Goal: Use online tool/utility: Utilize a website feature to perform a specific function

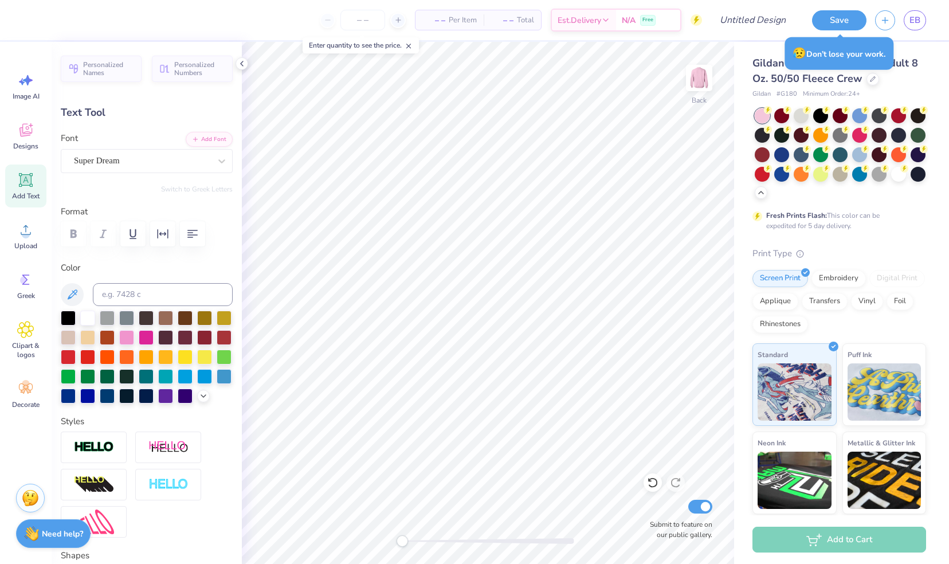
scroll to position [9, 3]
click at [17, 85] on icon at bounding box center [25, 80] width 17 height 17
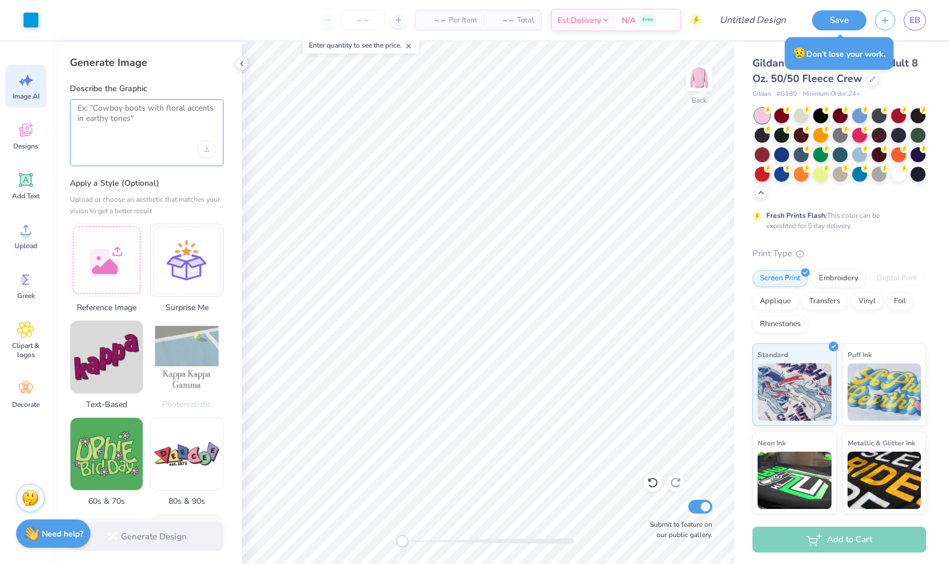
click at [104, 118] on textarea at bounding box center [146, 117] width 139 height 29
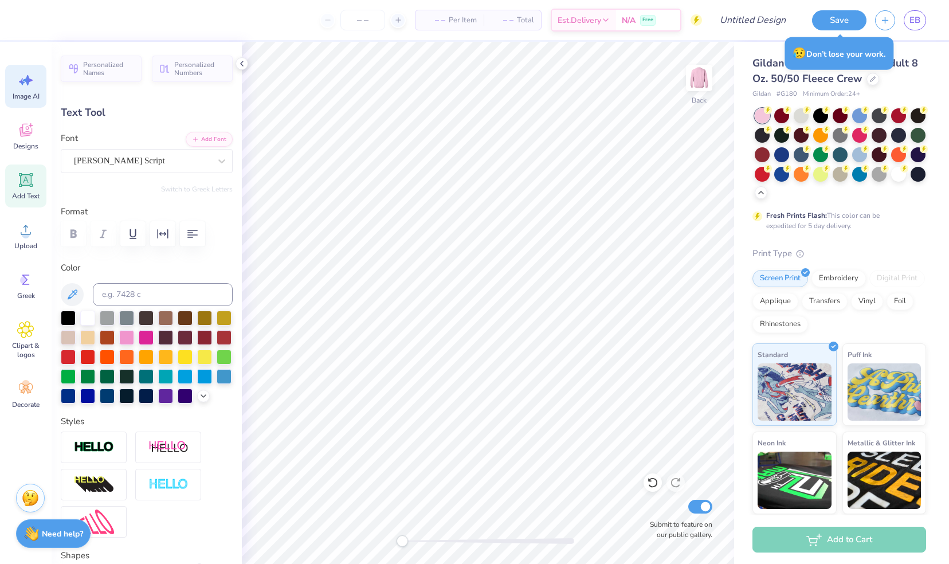
click at [32, 83] on icon at bounding box center [25, 80] width 17 height 17
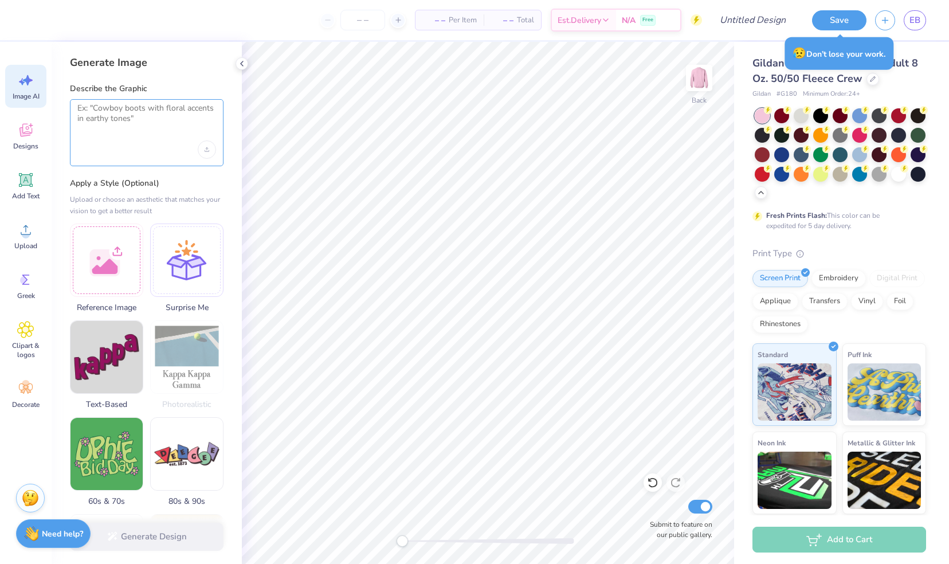
click at [135, 121] on textarea at bounding box center [146, 117] width 139 height 29
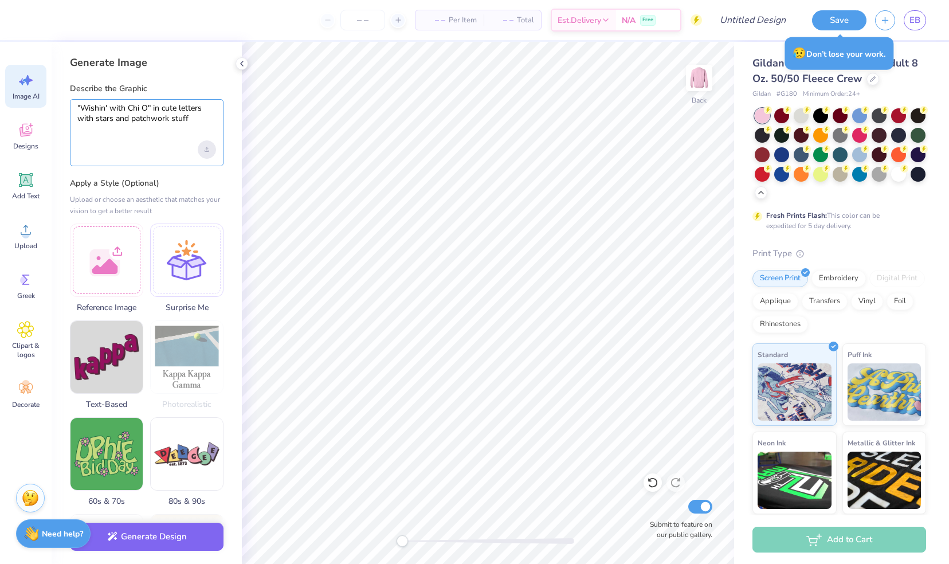
type textarea ""Wishin' with Chi O" in cute letters with stars and patchwork stuff"
click at [210, 151] on div "Upload image" at bounding box center [207, 149] width 18 height 18
click at [178, 532] on button "Generate Design" at bounding box center [147, 534] width 154 height 28
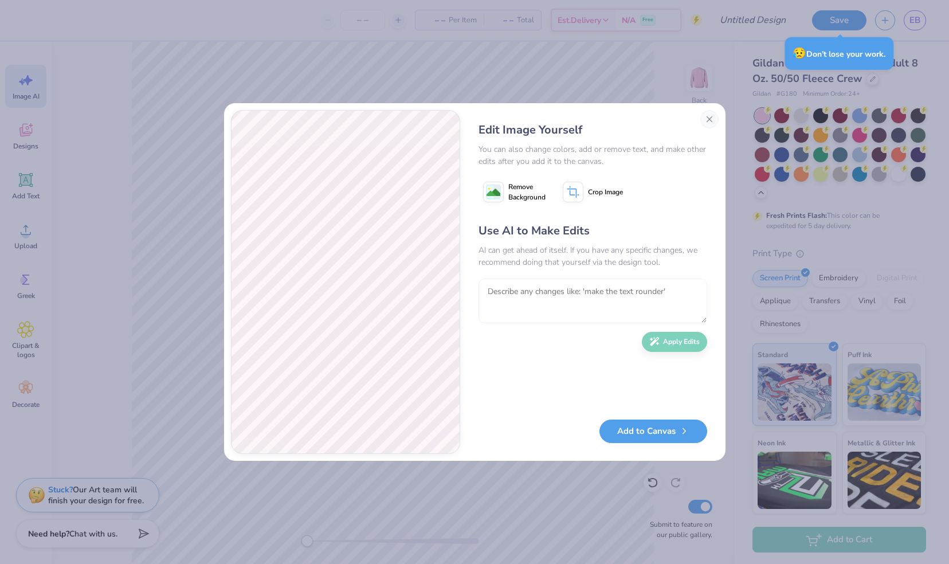
click at [599, 312] on textarea at bounding box center [592, 300] width 229 height 45
type textarea "make the colors more vibrant blues, purples, and greens, and less fall. Add in …"
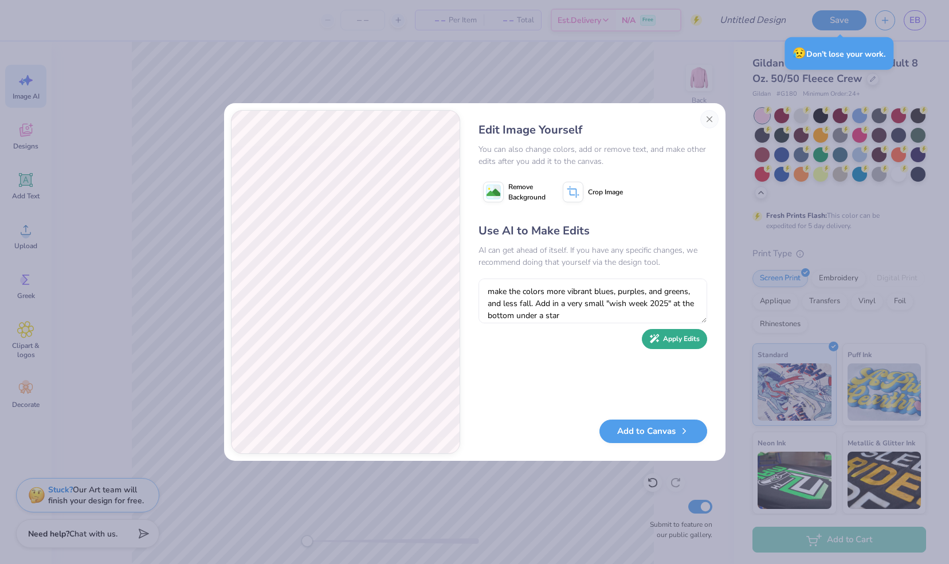
click at [663, 339] on button "Apply Edits" at bounding box center [674, 339] width 65 height 20
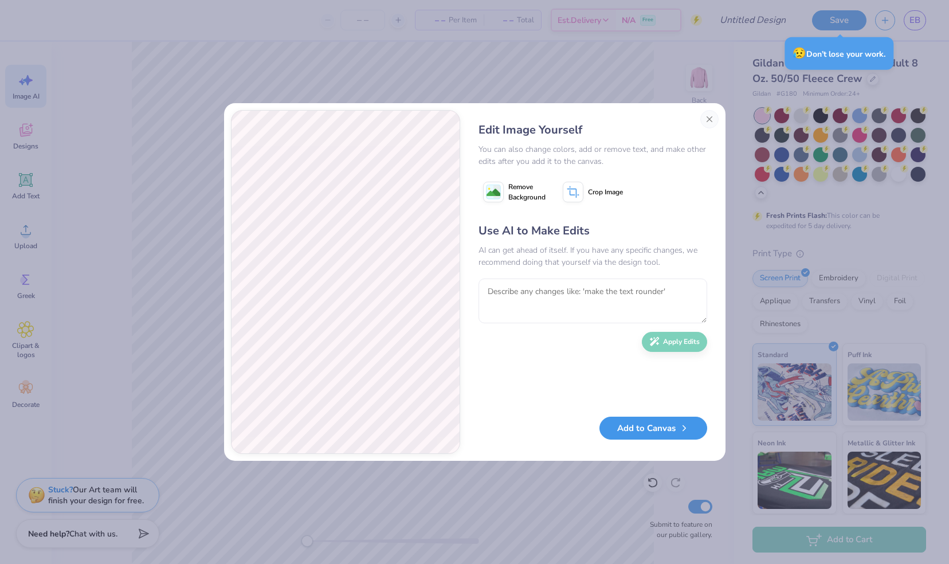
click at [682, 431] on icon "button" at bounding box center [684, 428] width 10 height 10
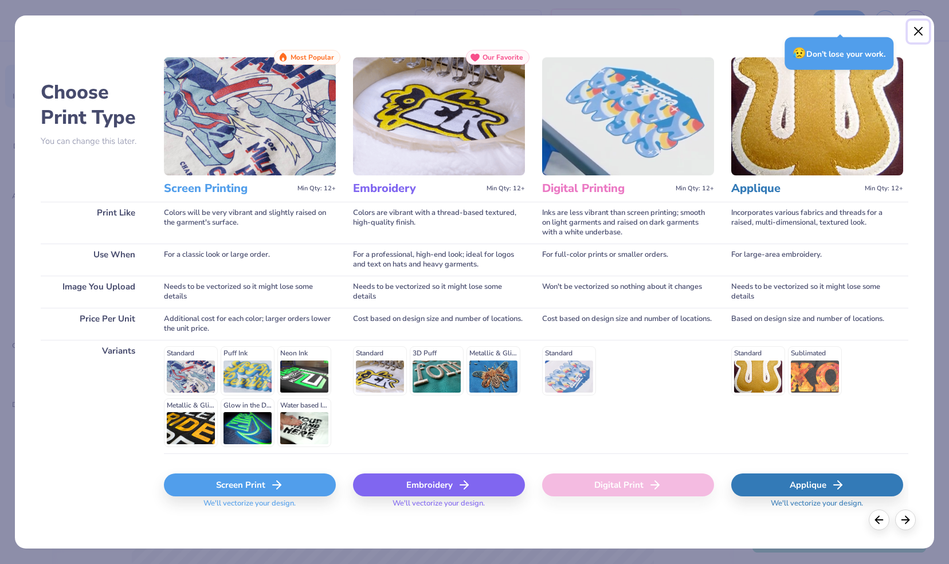
click at [916, 27] on button "Close" at bounding box center [918, 32] width 22 height 22
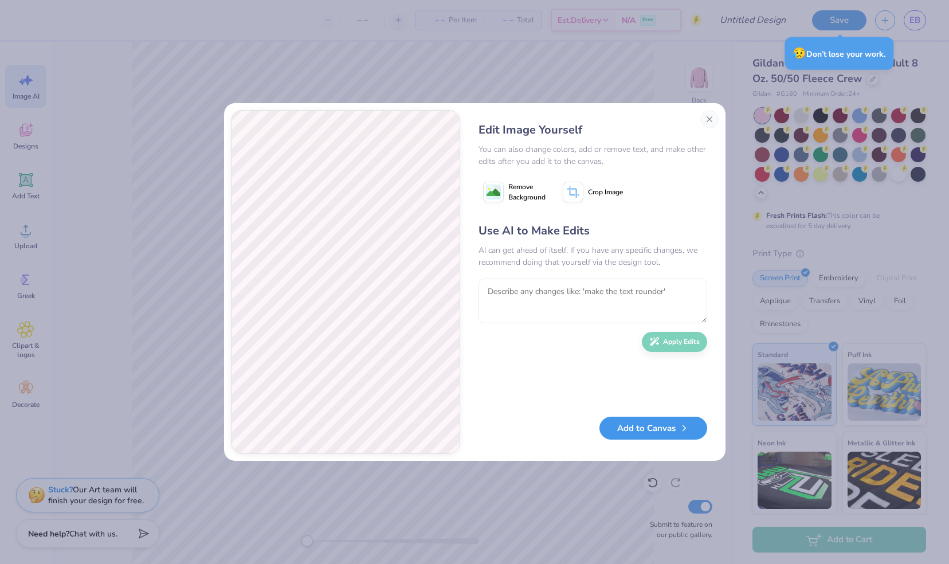
click at [632, 431] on button "Add to Canvas" at bounding box center [653, 427] width 108 height 23
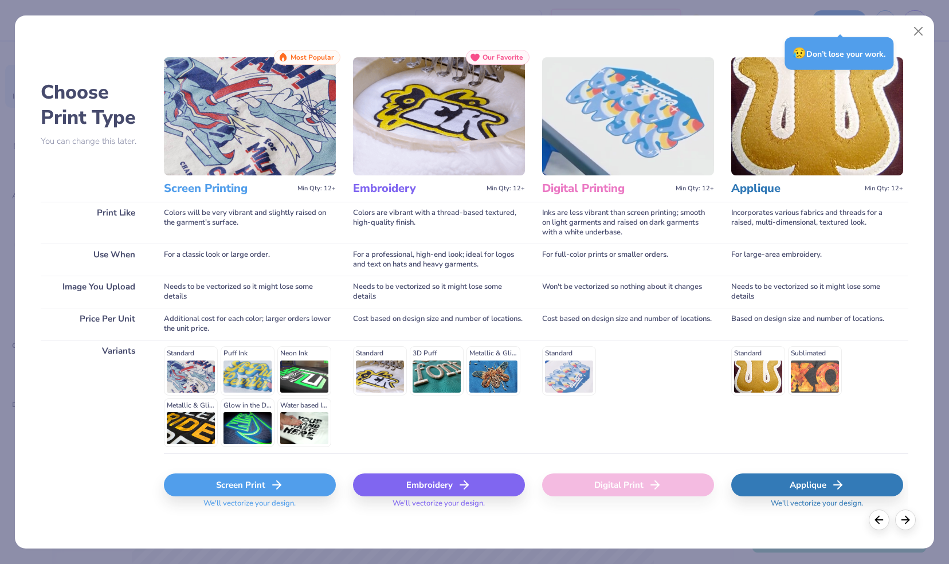
click at [218, 486] on div "Screen Print" at bounding box center [250, 484] width 172 height 23
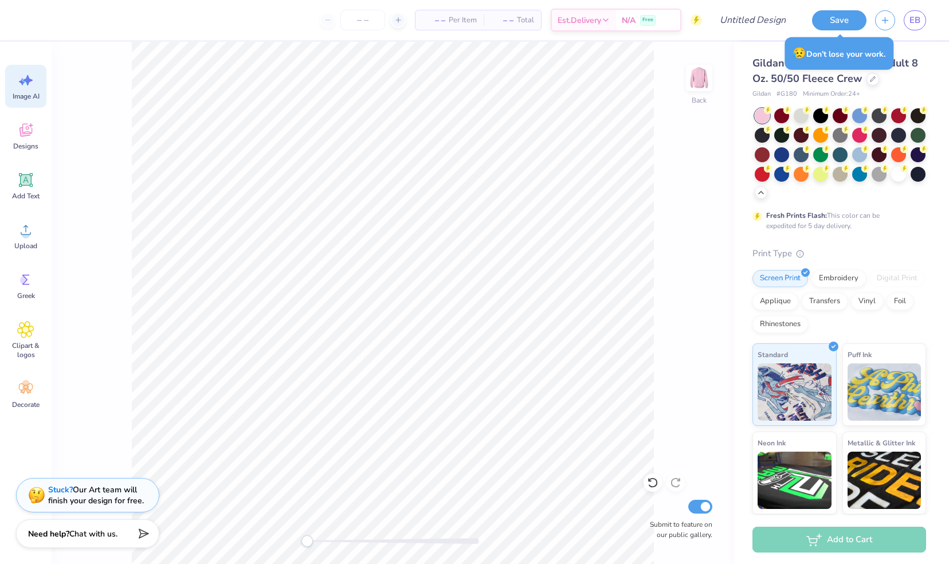
scroll to position [0, 0]
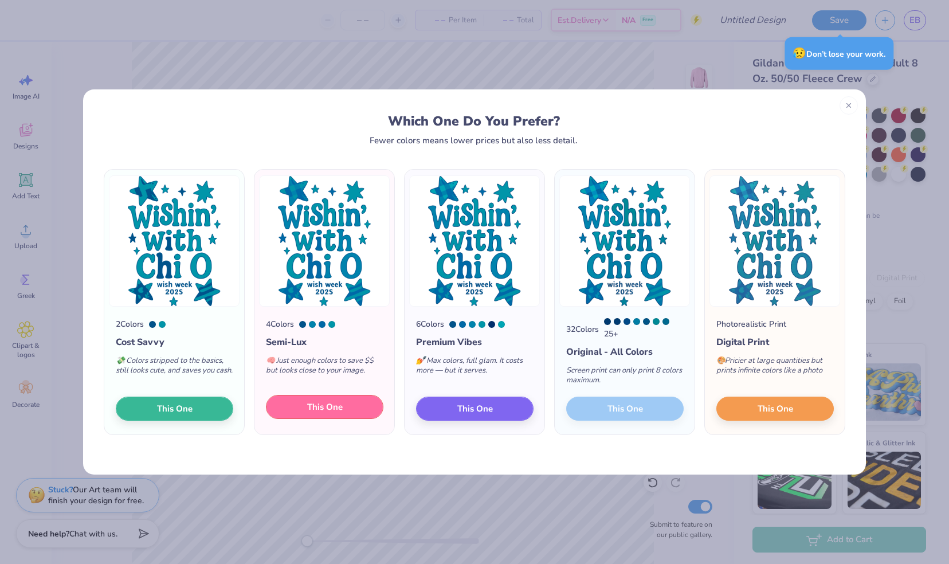
click at [341, 406] on span "This One" at bounding box center [325, 406] width 36 height 13
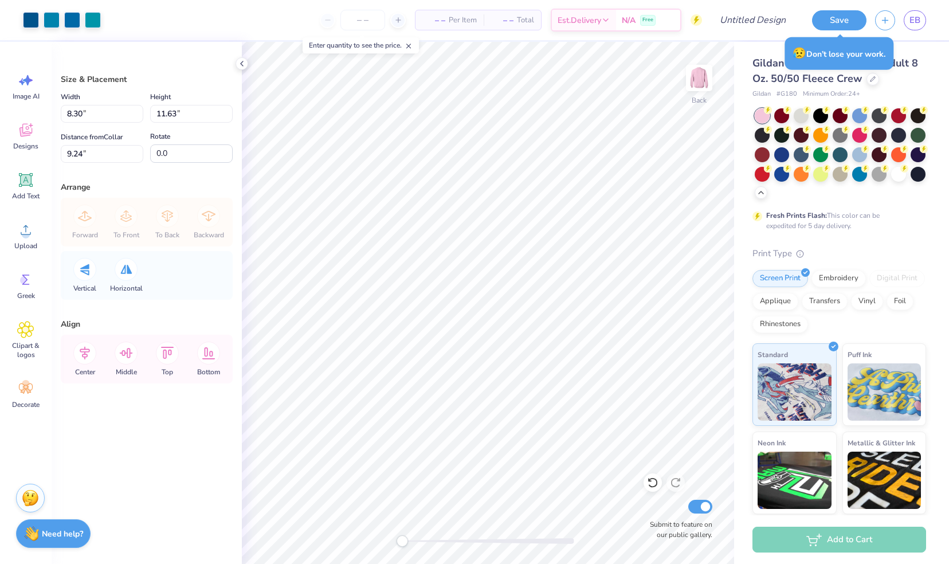
type input "8.30"
type input "11.63"
type input "9.24"
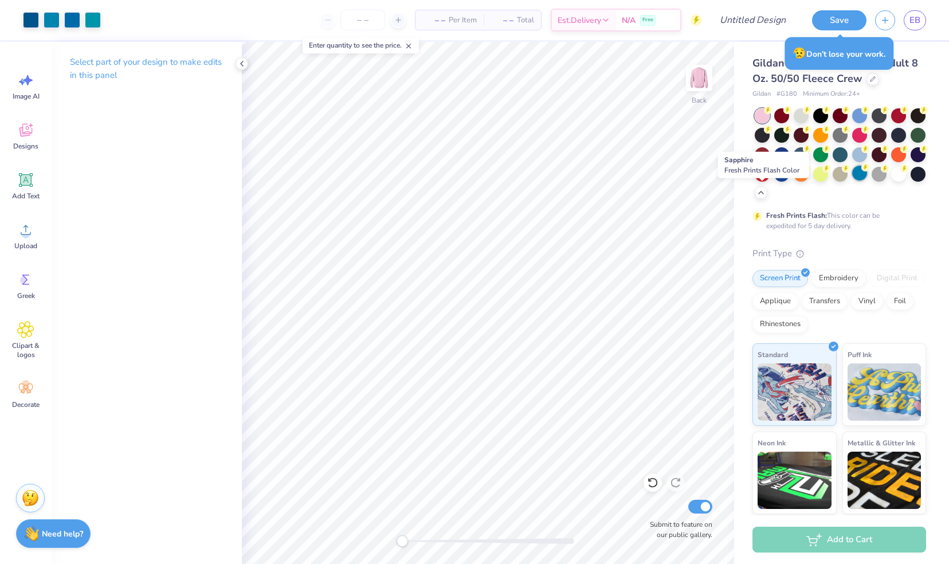
click at [852, 180] on div at bounding box center [859, 173] width 15 height 15
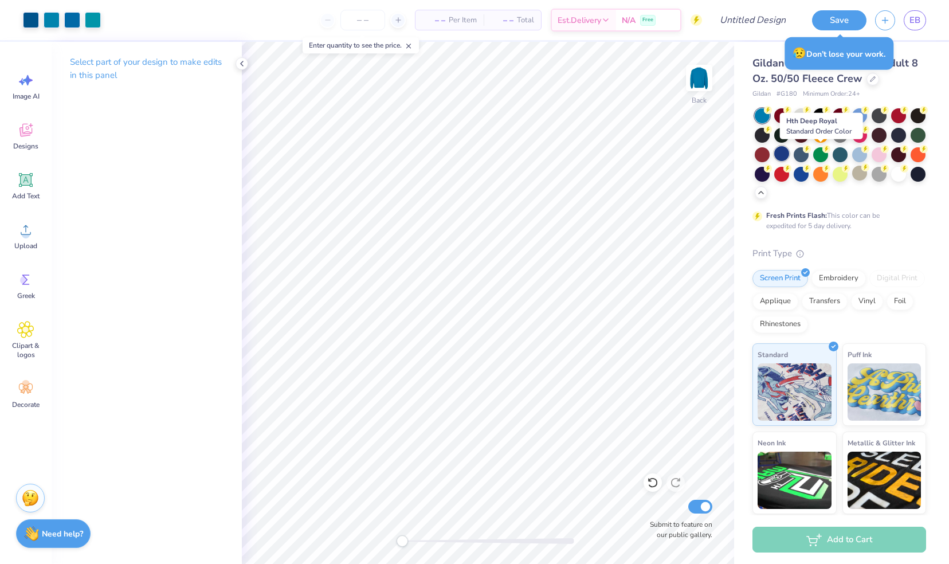
click at [789, 151] on div at bounding box center [781, 153] width 15 height 15
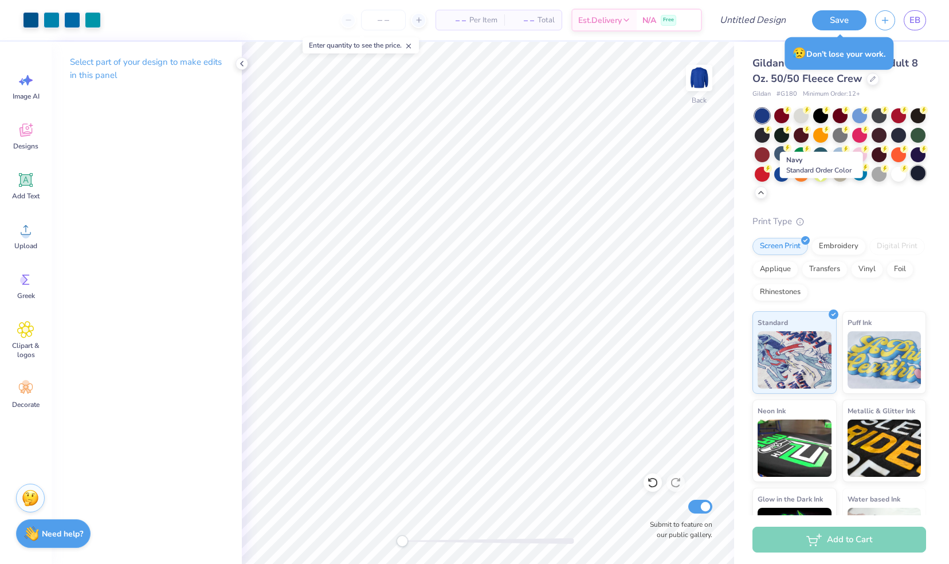
click at [910, 180] on div at bounding box center [917, 173] width 15 height 15
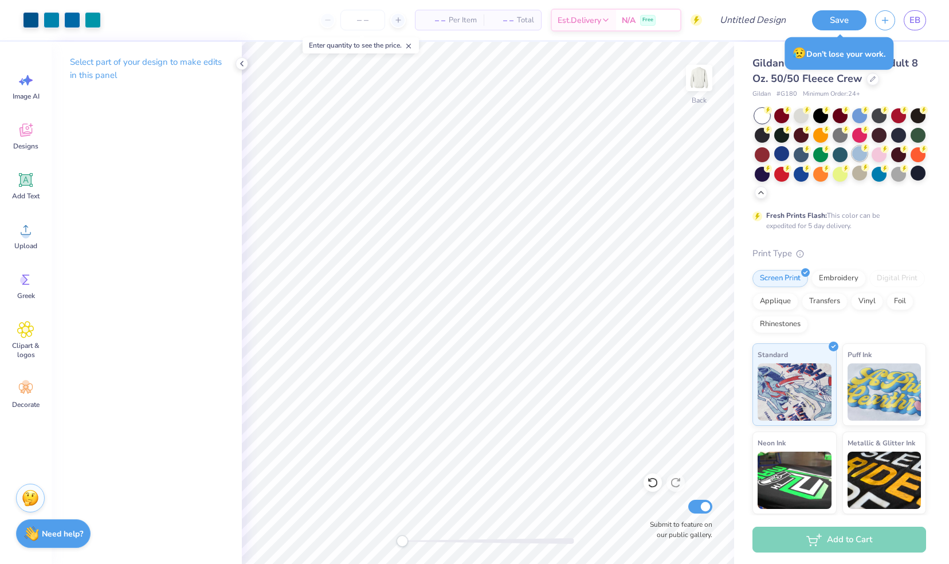
click at [867, 159] on div at bounding box center [859, 153] width 15 height 15
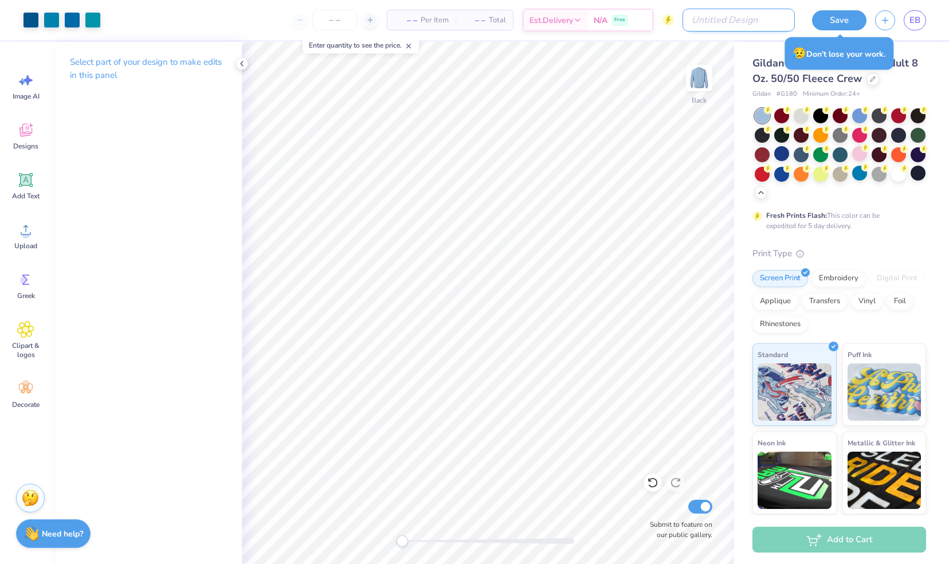
click at [750, 15] on input "Design Title" at bounding box center [738, 20] width 112 height 23
click at [415, 15] on div "– – Per Item" at bounding box center [449, 19] width 68 height 19
click at [509, 19] on span "– –" at bounding box center [501, 20] width 23 height 12
click at [762, 21] on input "Design Title" at bounding box center [738, 20] width 112 height 23
type input "Wish Week Option 1"
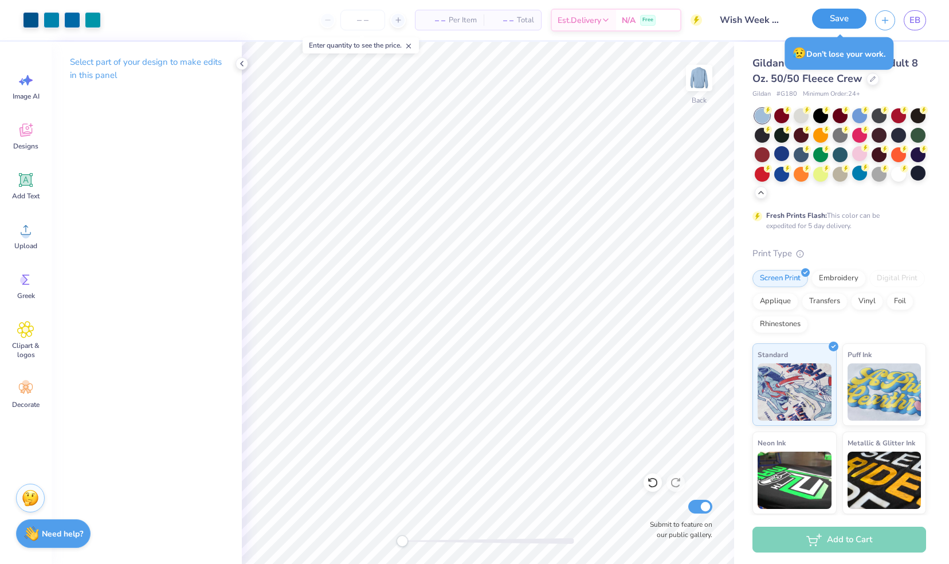
click at [848, 14] on button "Save" at bounding box center [839, 19] width 54 height 20
click at [846, 17] on div "Save" at bounding box center [839, 20] width 54 height 20
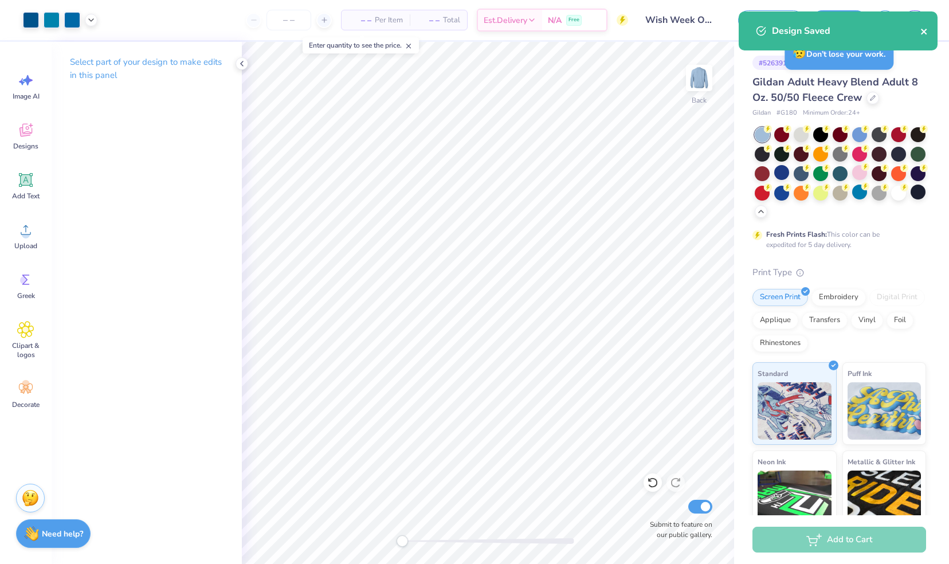
click at [924, 29] on icon "close" at bounding box center [924, 31] width 8 height 9
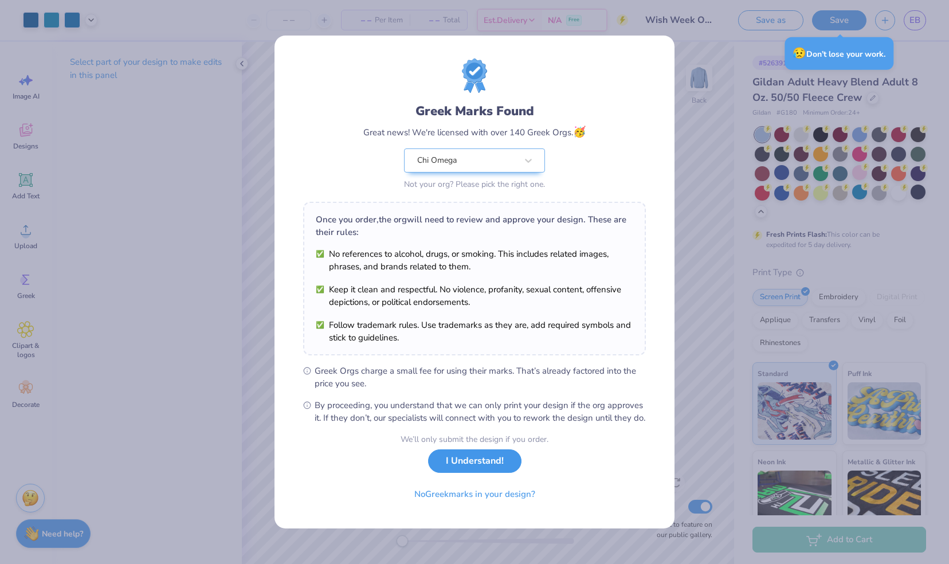
click at [478, 466] on button "I Understand!" at bounding box center [474, 460] width 93 height 23
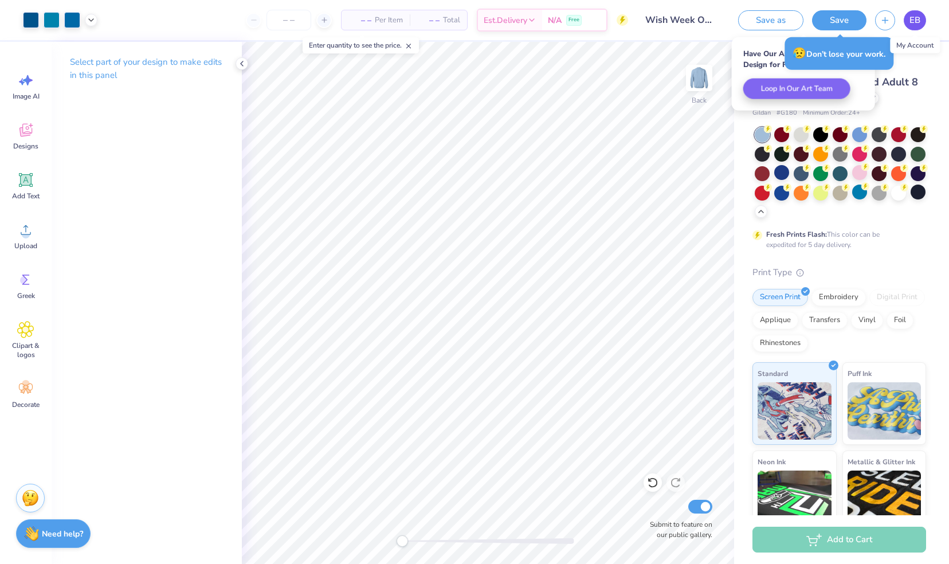
click at [911, 24] on span "EB" at bounding box center [914, 20] width 11 height 13
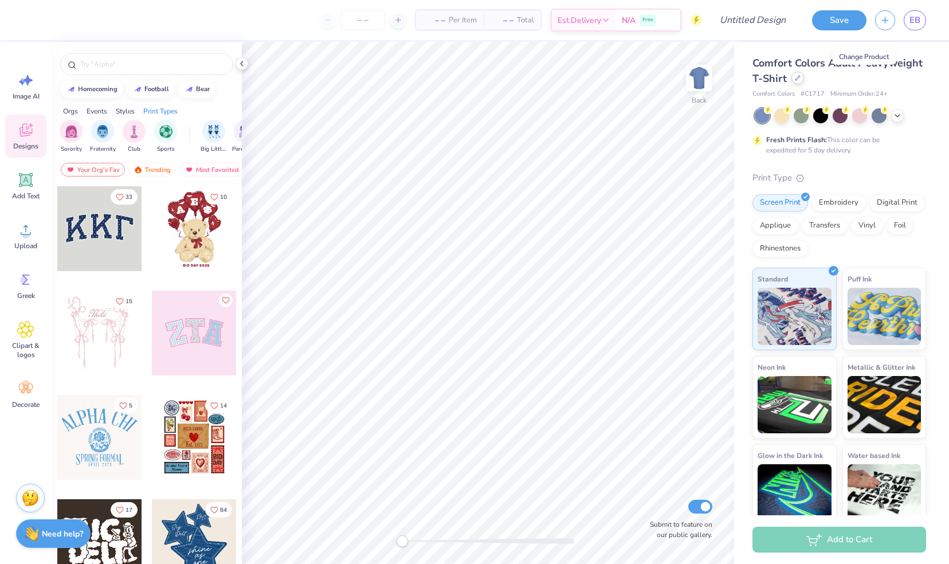
click at [800, 75] on icon at bounding box center [797, 78] width 6 height 6
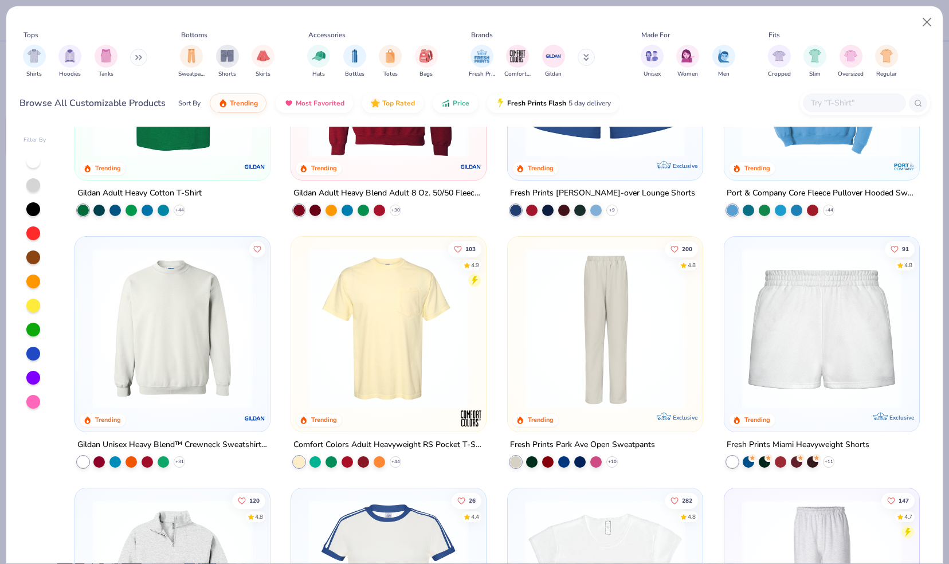
scroll to position [685, 0]
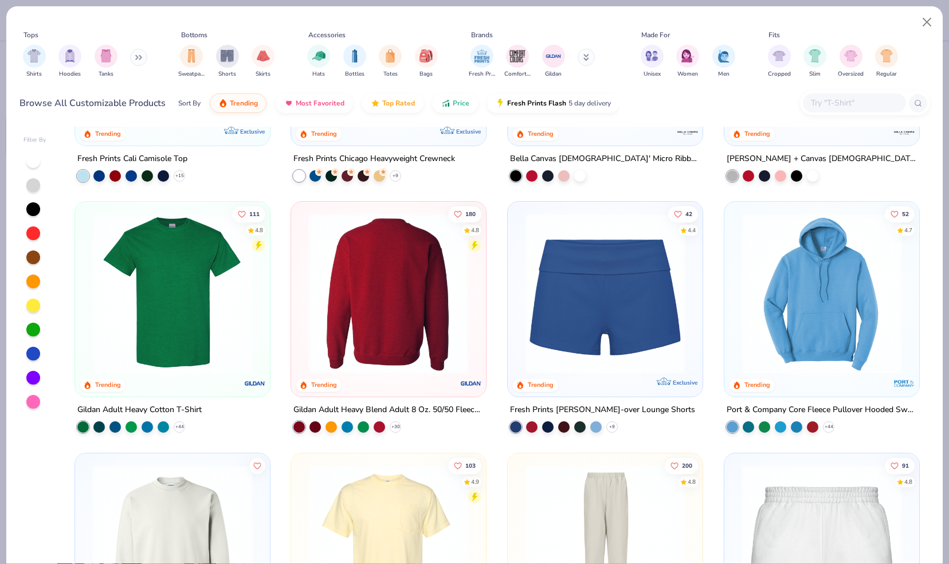
click at [389, 298] on img at bounding box center [388, 293] width 172 height 160
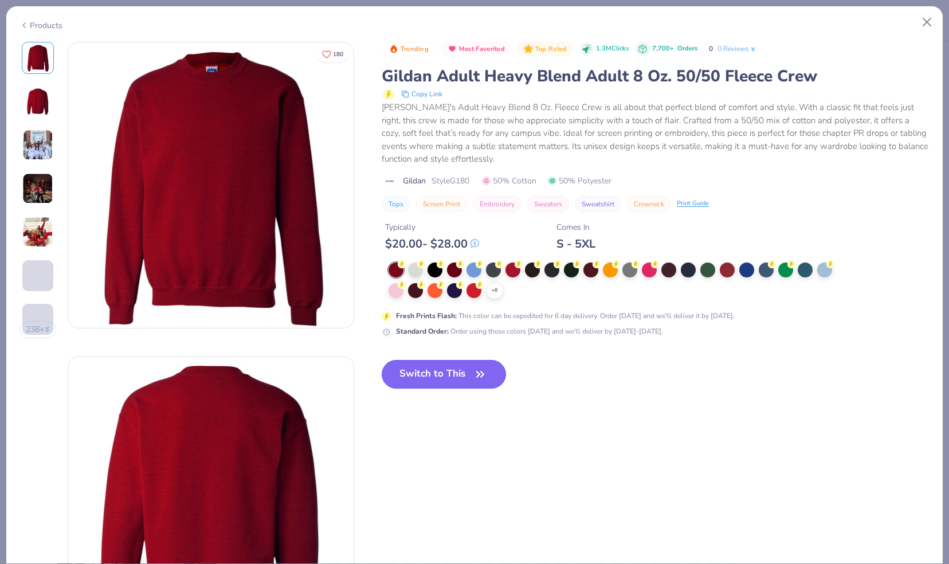
click at [455, 369] on button "Switch to This" at bounding box center [443, 374] width 124 height 29
click at [489, 367] on button "Switch to This" at bounding box center [443, 374] width 124 height 29
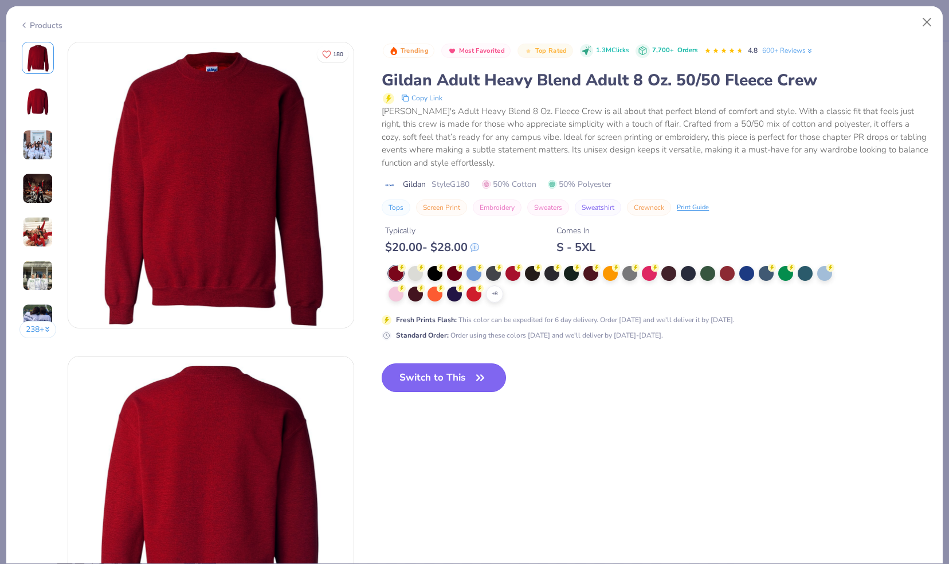
click at [461, 371] on button "Switch to This" at bounding box center [443, 377] width 124 height 29
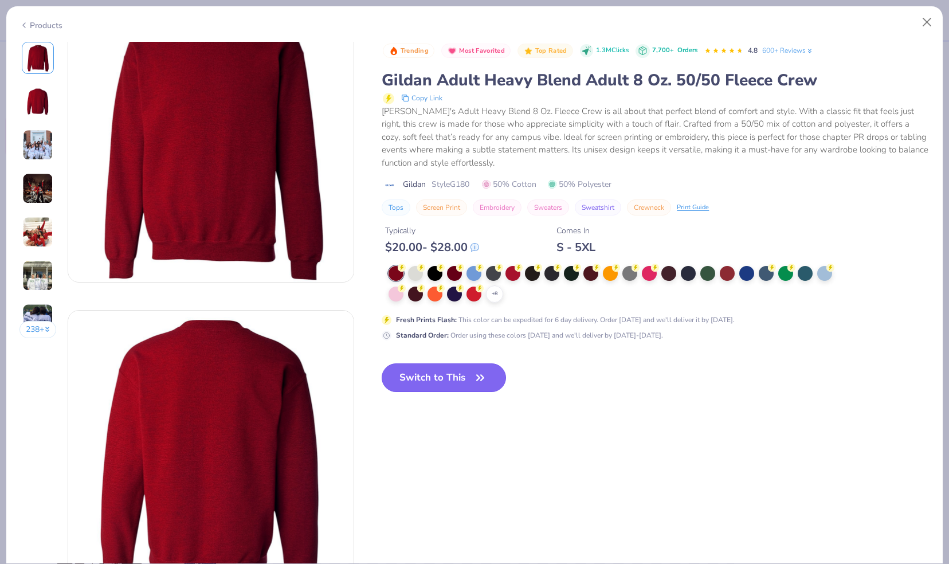
click at [461, 371] on button "Switch to This" at bounding box center [443, 377] width 124 height 29
click at [463, 363] on button "Switch to This" at bounding box center [443, 377] width 124 height 29
click at [924, 19] on button "Close" at bounding box center [927, 22] width 22 height 22
click at [933, 21] on button "Close" at bounding box center [927, 22] width 22 height 22
click at [32, 23] on div "Products" at bounding box center [40, 25] width 43 height 12
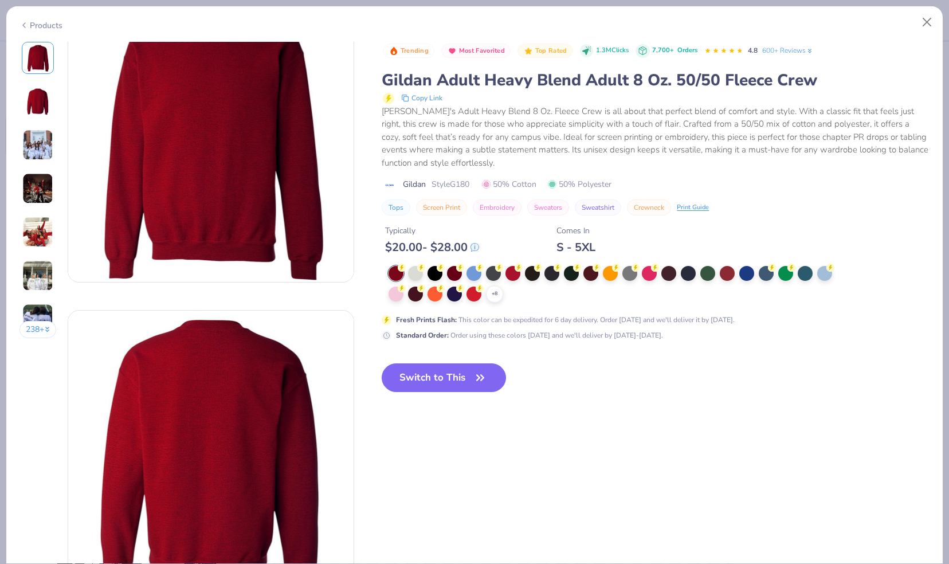
click at [32, 23] on div "Products" at bounding box center [40, 25] width 43 height 12
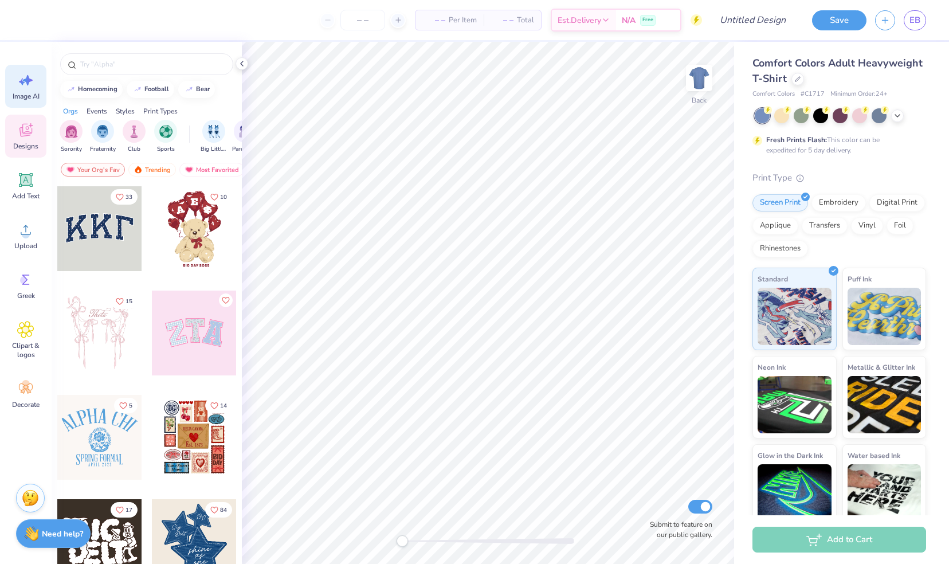
click at [25, 85] on icon at bounding box center [25, 80] width 17 height 17
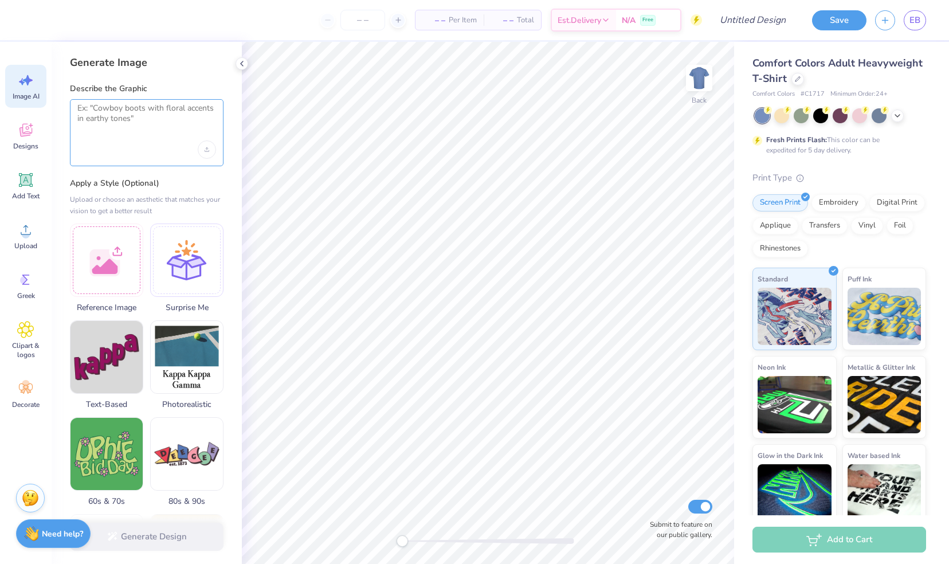
click at [110, 115] on textarea at bounding box center [146, 117] width 139 height 29
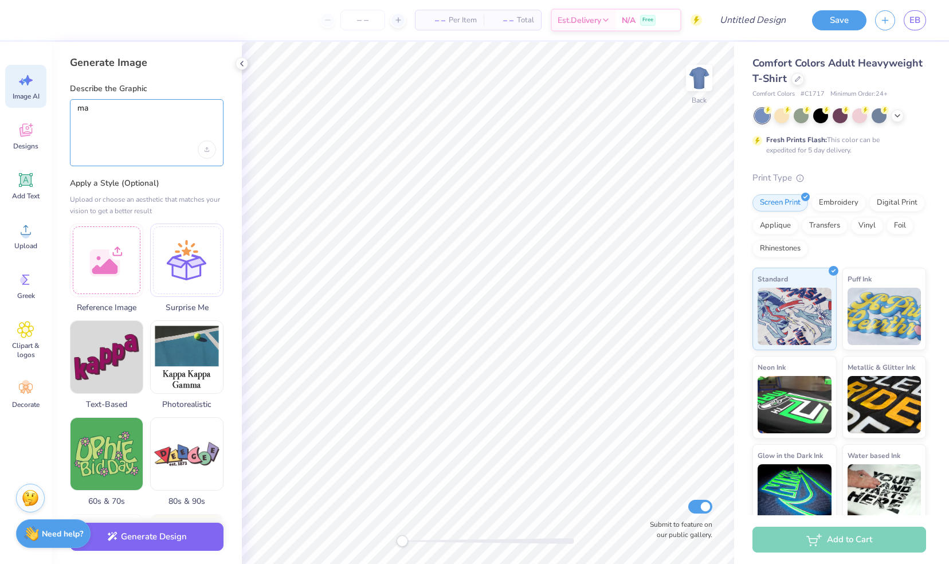
type textarea "m"
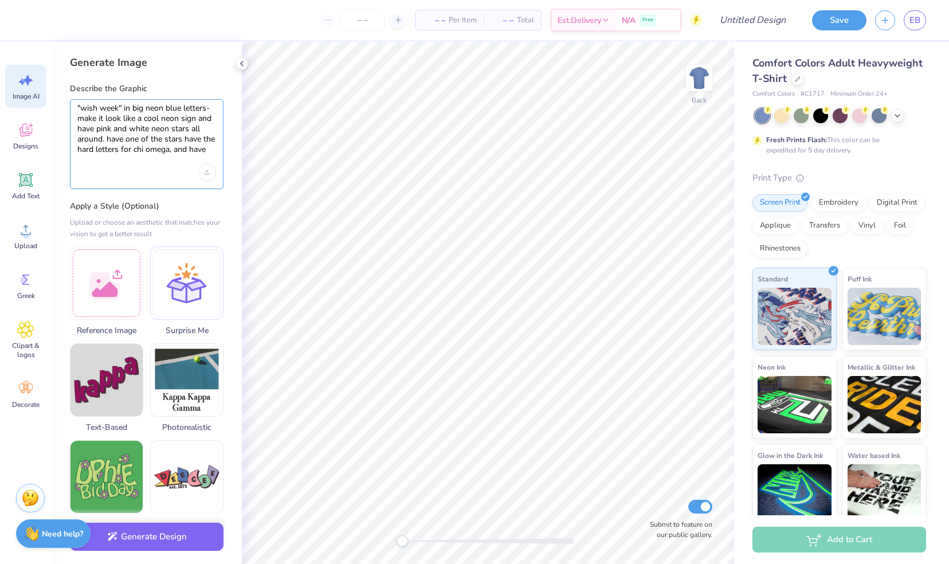
drag, startPoint x: 117, startPoint y: 107, endPoint x: 156, endPoint y: 127, distance: 44.1
click at [117, 107] on textarea ""wish week" in big neon blue letters- make it look like a cool neon sign and ha…" at bounding box center [146, 129] width 139 height 52
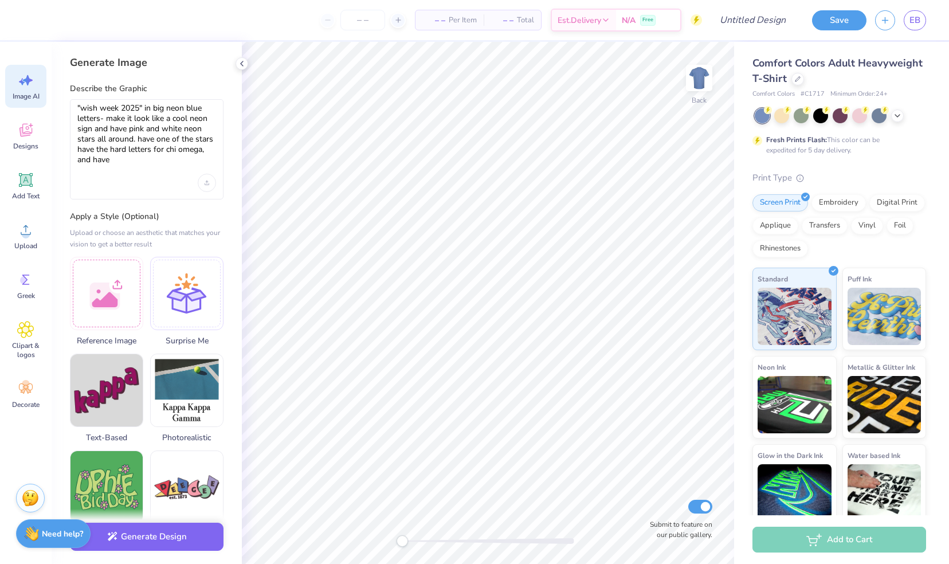
click at [153, 169] on div ""wish week 2025" in big neon blue letters- make it look like a cool neon sign a…" at bounding box center [147, 149] width 154 height 100
click at [143, 158] on textarea ""wish week 2025" in big neon blue letters- make it look like a cool neon sign a…" at bounding box center [146, 134] width 139 height 62
type textarea ""wish week 2025" in big neon blue letters- make it look like a cool neon sign a…"
click at [207, 180] on icon "Upload image" at bounding box center [206, 182] width 5 height 5
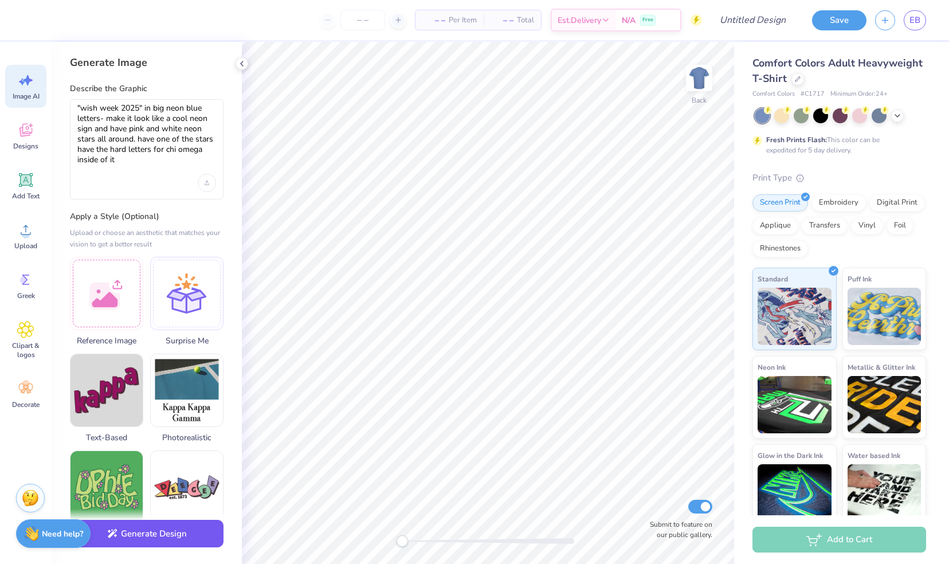
click at [173, 536] on button "Generate Design" at bounding box center [147, 534] width 154 height 28
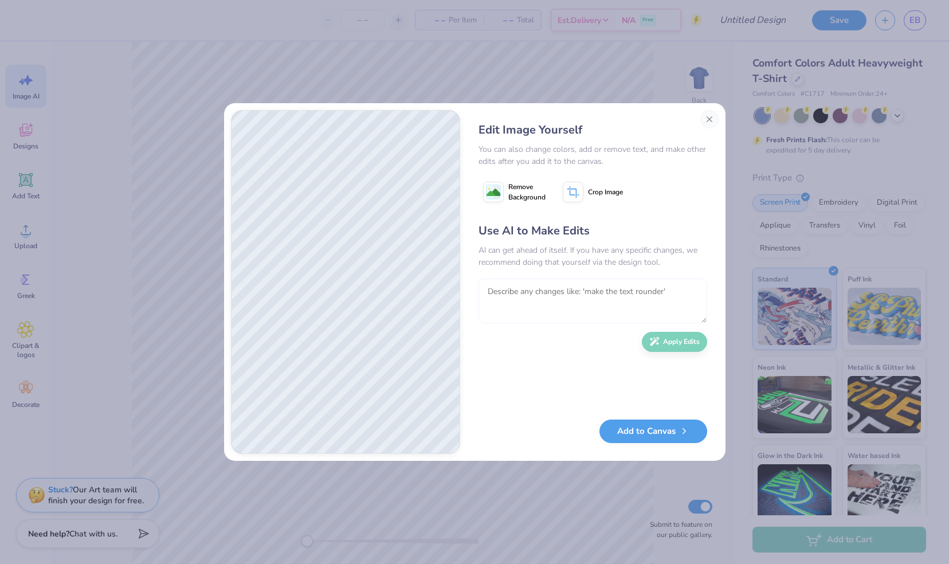
click at [553, 300] on textarea at bounding box center [592, 300] width 229 height 45
type textarea "make the hard letters look better and more clean. Make everything more vibrant …"
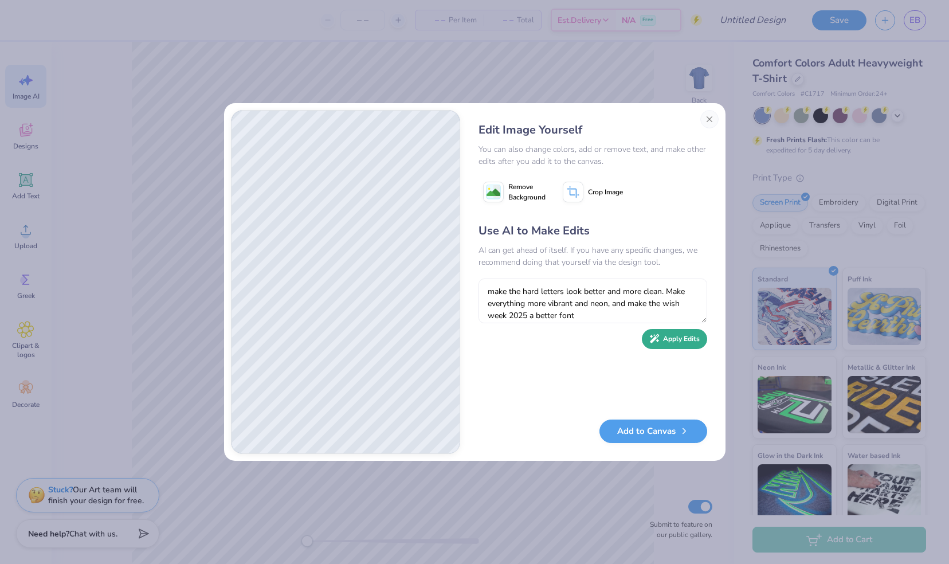
click at [658, 336] on icon "button" at bounding box center [654, 338] width 9 height 9
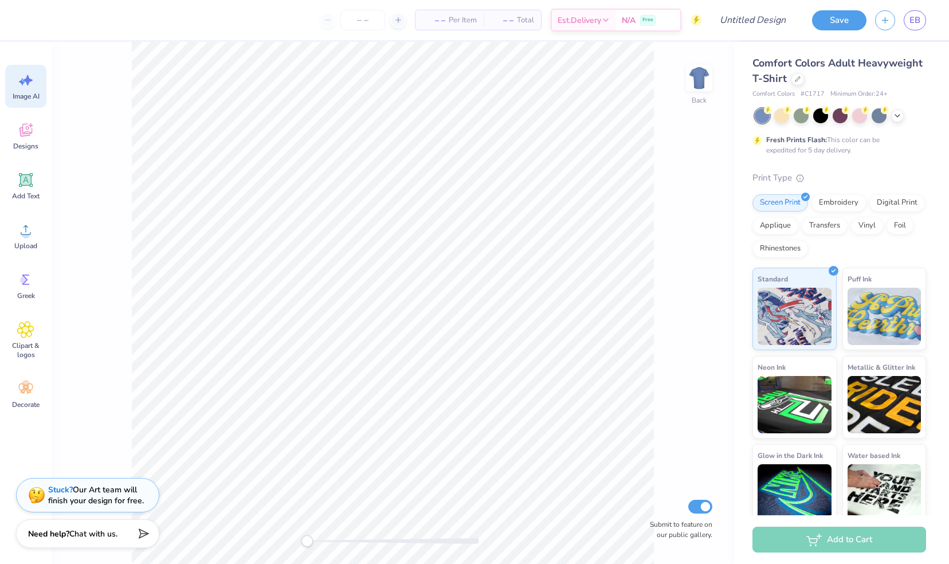
scroll to position [0, 25]
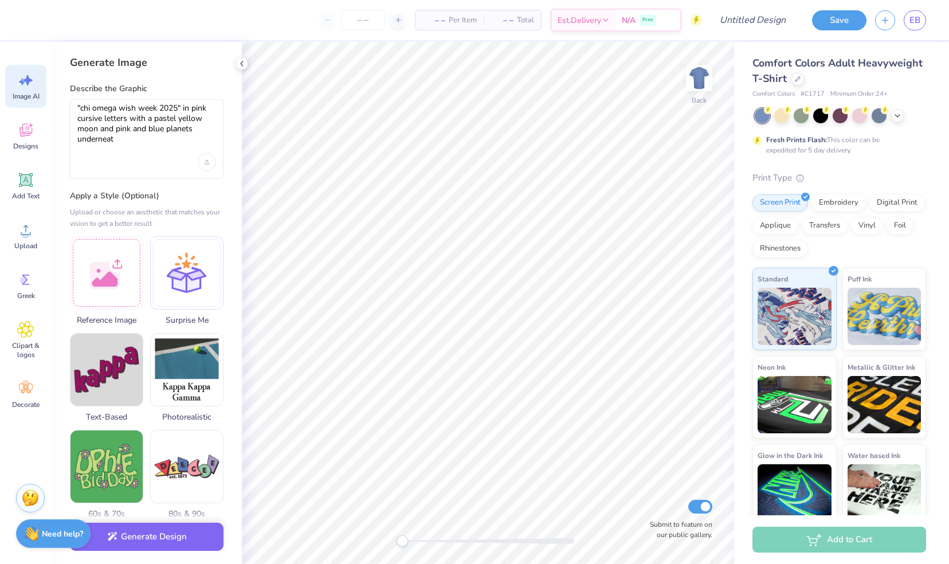
type textarea ""chi omega wish week 2025" in pink cursive letters with a pastel yellow moon an…"
